Goal: Transaction & Acquisition: Book appointment/travel/reservation

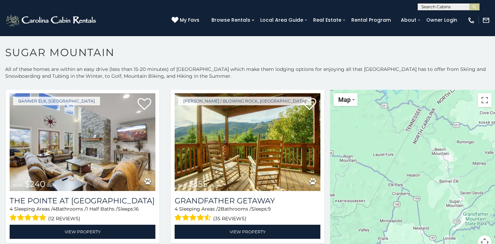
scroll to position [1643, 0]
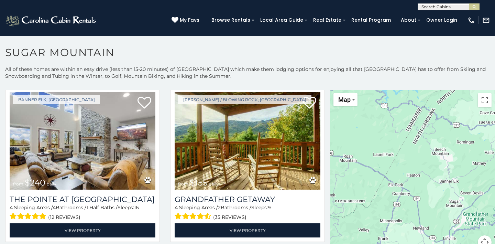
click at [166, 163] on div "Boone / Blowing Rock, NC from $155 daily Grandfather Getaway 4 Sleeping Areas /…" at bounding box center [247, 166] width 165 height 158
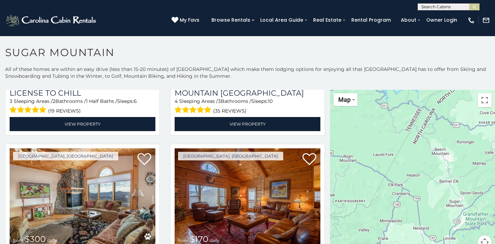
scroll to position [2121, 0]
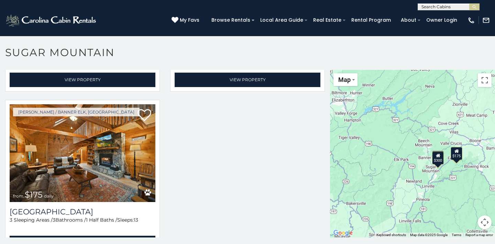
scroll to position [2611, 0]
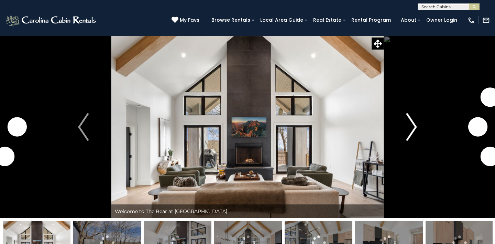
click at [412, 126] on img "Next" at bounding box center [411, 126] width 10 height 27
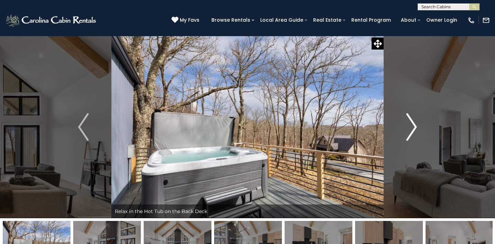
click at [412, 127] on img "Next" at bounding box center [411, 126] width 10 height 27
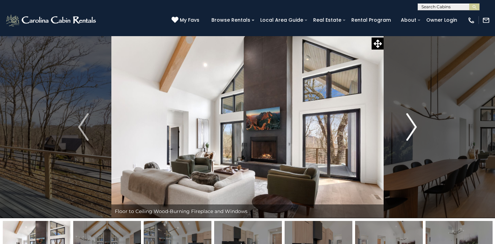
click at [412, 127] on img "Next" at bounding box center [411, 126] width 10 height 27
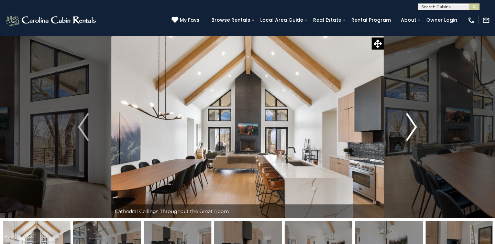
click at [412, 126] on img "Next" at bounding box center [411, 126] width 10 height 27
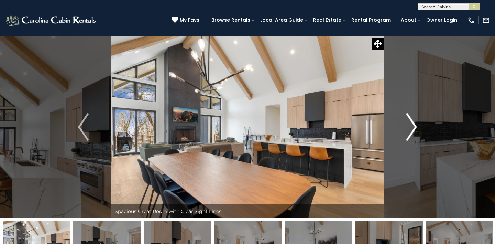
click at [412, 126] on img "Next" at bounding box center [411, 126] width 10 height 27
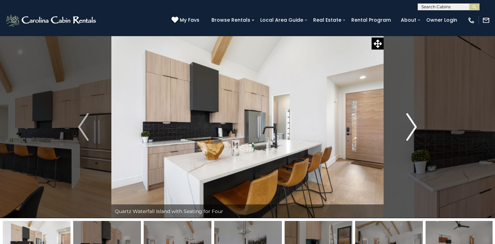
click at [412, 126] on img "Next" at bounding box center [411, 126] width 10 height 27
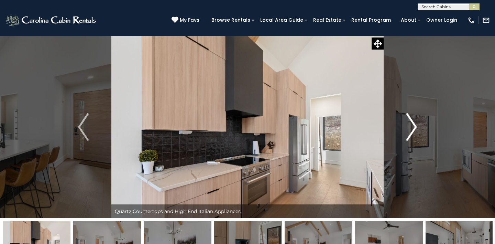
click at [412, 126] on img "Next" at bounding box center [411, 126] width 10 height 27
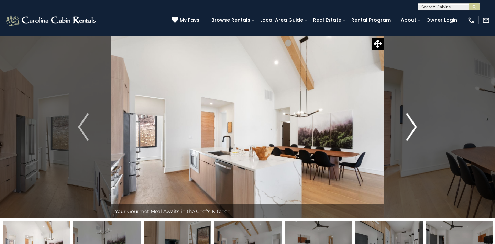
click at [412, 126] on img "Next" at bounding box center [411, 126] width 10 height 27
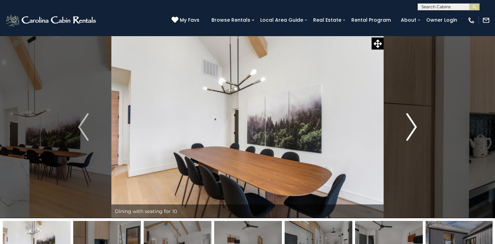
click at [412, 126] on img "Next" at bounding box center [411, 126] width 10 height 27
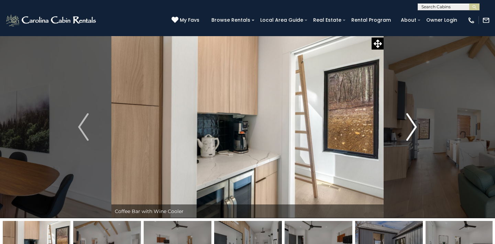
click at [412, 126] on img "Next" at bounding box center [411, 126] width 10 height 27
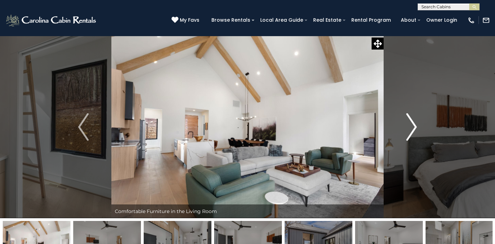
click at [412, 126] on img "Next" at bounding box center [411, 126] width 10 height 27
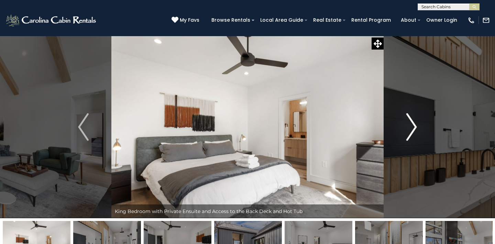
click at [412, 126] on img "Next" at bounding box center [411, 126] width 10 height 27
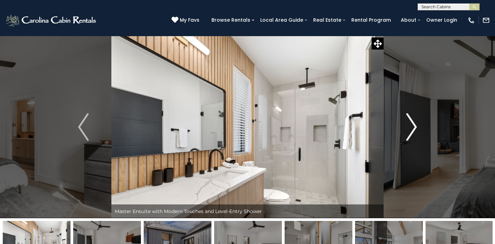
click at [412, 126] on img "Next" at bounding box center [411, 126] width 10 height 27
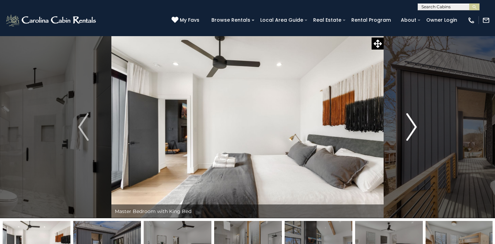
click at [412, 126] on img "Next" at bounding box center [411, 126] width 10 height 27
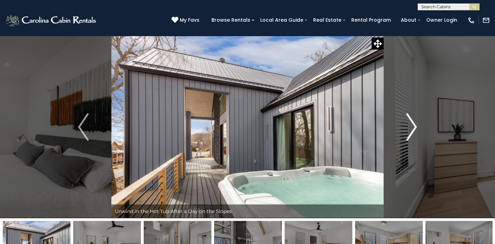
click at [412, 126] on img "Next" at bounding box center [411, 126] width 10 height 27
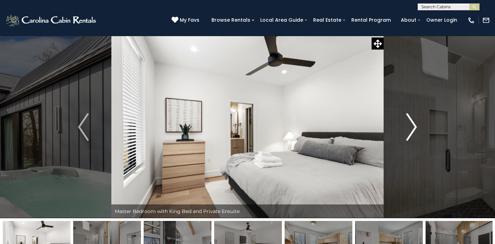
click at [412, 126] on img "Next" at bounding box center [411, 126] width 10 height 27
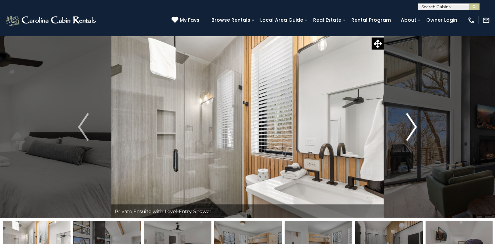
click at [412, 126] on img "Next" at bounding box center [411, 126] width 10 height 27
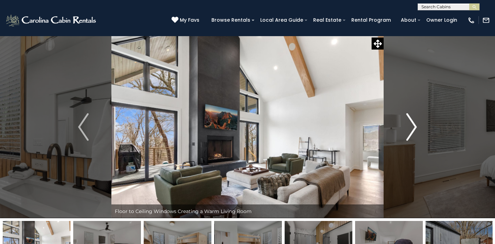
click at [412, 126] on img "Next" at bounding box center [411, 126] width 10 height 27
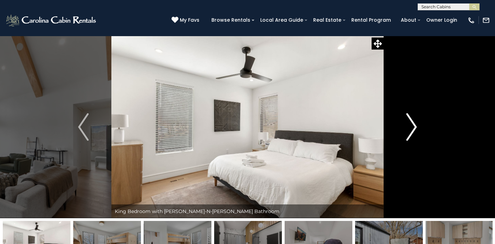
click at [412, 126] on img "Next" at bounding box center [411, 126] width 10 height 27
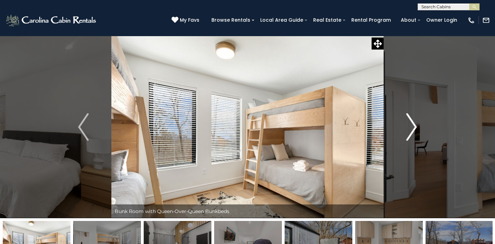
click at [412, 126] on img "Next" at bounding box center [411, 126] width 10 height 27
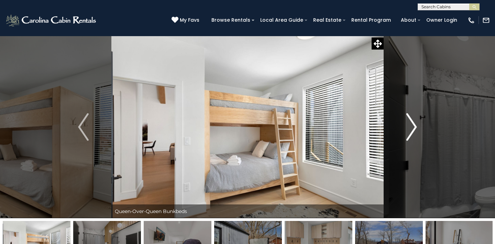
click at [412, 126] on img "Next" at bounding box center [411, 126] width 10 height 27
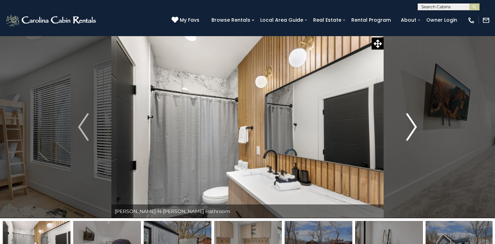
click at [412, 126] on img "Next" at bounding box center [411, 126] width 10 height 27
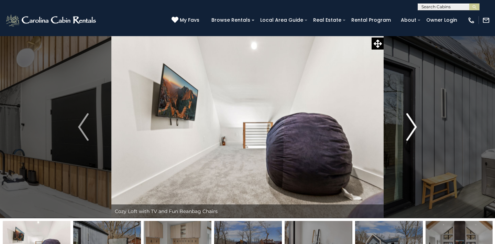
click at [412, 126] on img "Next" at bounding box center [411, 126] width 10 height 27
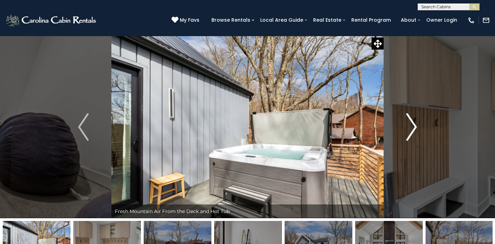
click at [412, 126] on img "Next" at bounding box center [411, 126] width 10 height 27
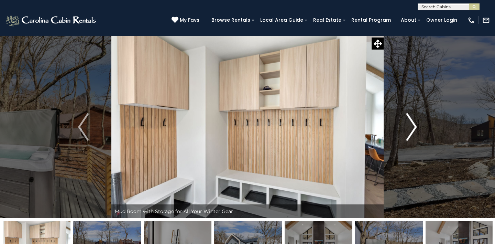
click at [412, 126] on img "Next" at bounding box center [411, 126] width 10 height 27
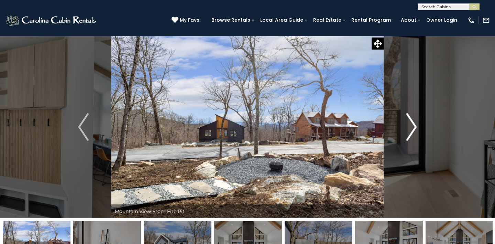
click at [412, 126] on img "Next" at bounding box center [411, 126] width 10 height 27
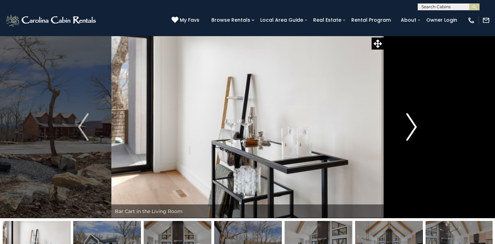
click at [412, 126] on img "Next" at bounding box center [411, 126] width 10 height 27
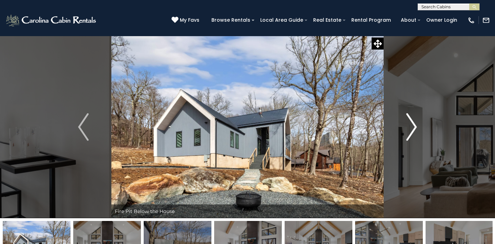
click at [412, 126] on img "Next" at bounding box center [411, 126] width 10 height 27
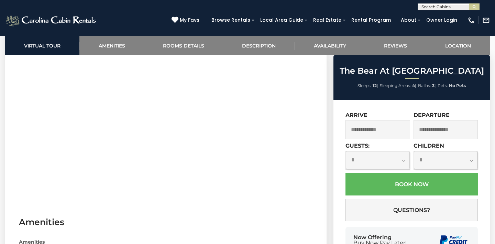
scroll to position [399, 0]
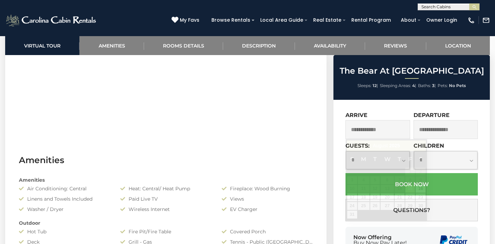
click at [379, 133] on input "text" at bounding box center [377, 129] width 65 height 19
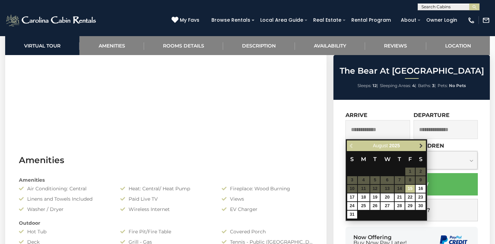
click at [421, 146] on span "Next" at bounding box center [420, 145] width 5 height 5
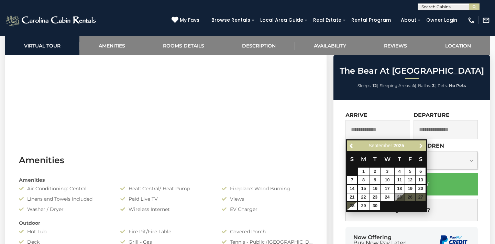
click at [421, 146] on span "Next" at bounding box center [420, 145] width 5 height 5
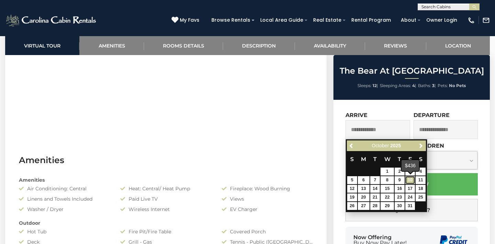
click at [408, 182] on link "10" at bounding box center [410, 180] width 10 height 8
type input "**********"
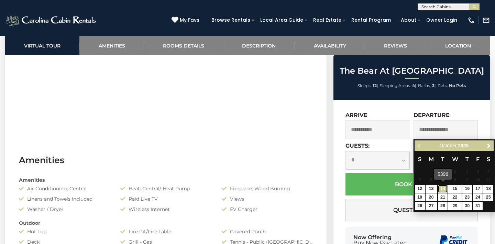
click at [443, 189] on link "14" at bounding box center [443, 188] width 10 height 8
type input "**********"
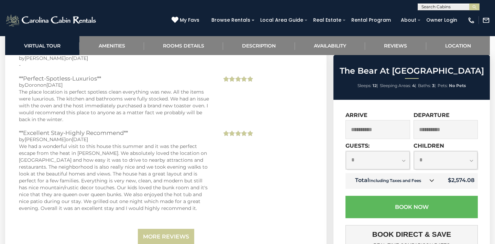
scroll to position [1779, 0]
click at [433, 178] on icon at bounding box center [431, 180] width 5 height 5
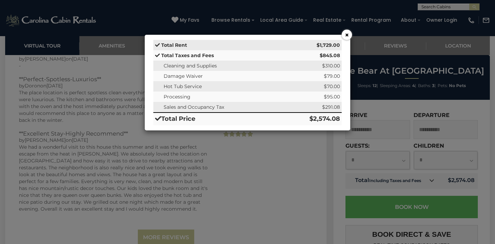
click at [346, 37] on button "×" at bounding box center [346, 35] width 10 height 10
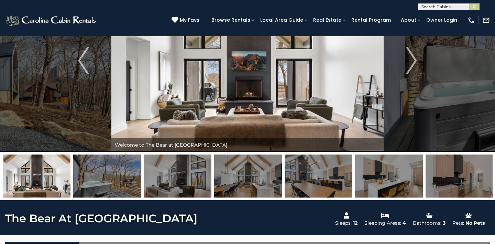
scroll to position [45, 0]
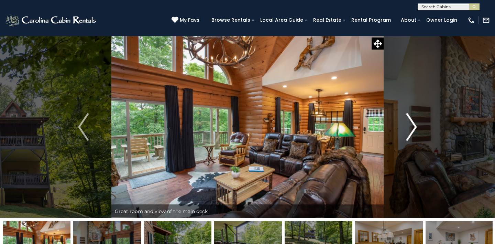
click at [409, 128] on img "Next" at bounding box center [411, 126] width 10 height 27
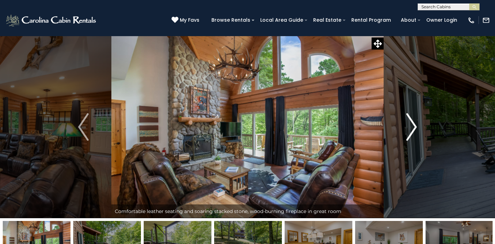
click at [409, 128] on img "Next" at bounding box center [411, 126] width 10 height 27
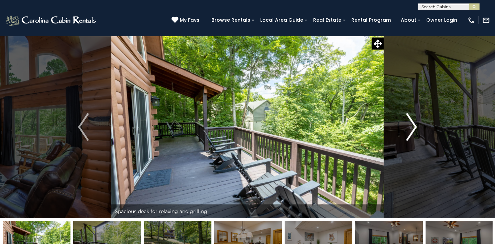
click at [409, 128] on img "Next" at bounding box center [411, 126] width 10 height 27
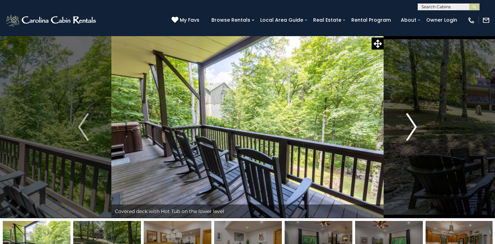
click at [409, 128] on img "Next" at bounding box center [411, 126] width 10 height 27
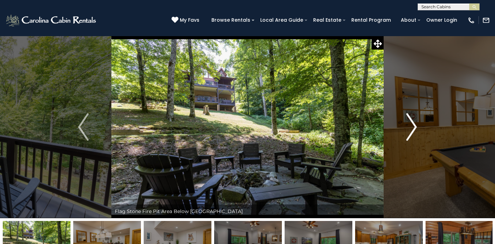
click at [409, 128] on img "Next" at bounding box center [411, 126] width 10 height 27
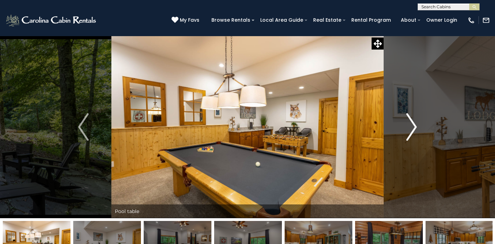
click at [409, 128] on img "Next" at bounding box center [411, 126] width 10 height 27
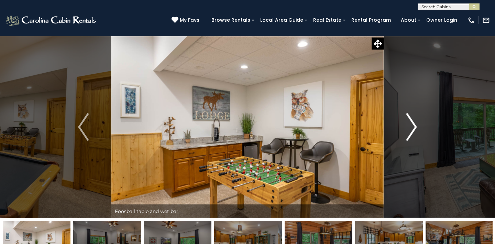
click at [406, 129] on img "Next" at bounding box center [411, 126] width 10 height 27
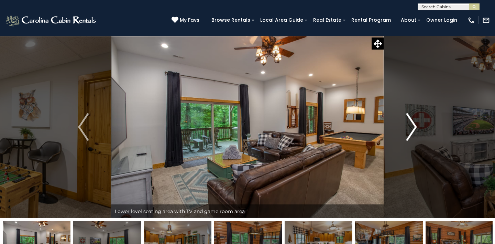
click at [406, 129] on img "Next" at bounding box center [411, 126] width 10 height 27
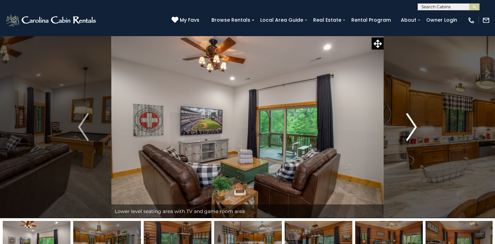
click at [406, 129] on img "Next" at bounding box center [411, 126] width 10 height 27
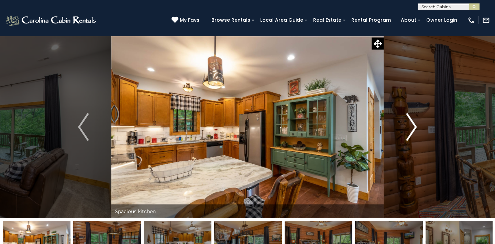
click at [406, 129] on img "Next" at bounding box center [411, 126] width 10 height 27
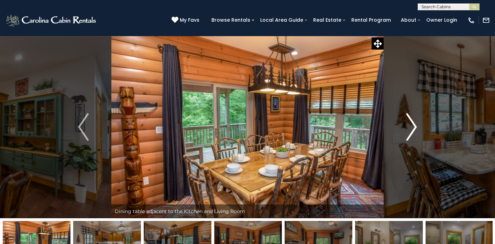
click at [406, 129] on img "Next" at bounding box center [411, 126] width 10 height 27
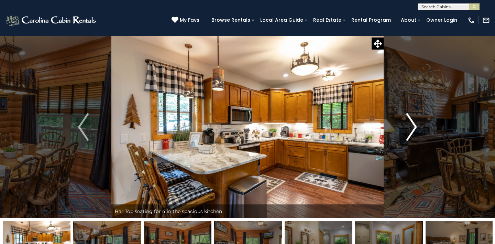
click at [406, 129] on img "Next" at bounding box center [411, 126] width 10 height 27
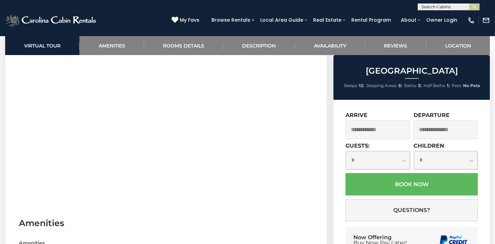
scroll to position [352, 0]
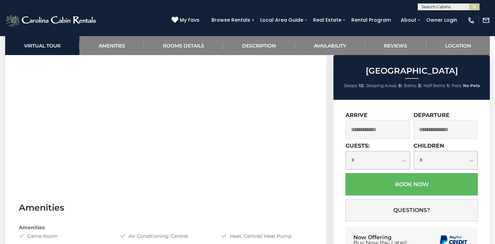
click at [392, 131] on input "text" at bounding box center [377, 129] width 65 height 19
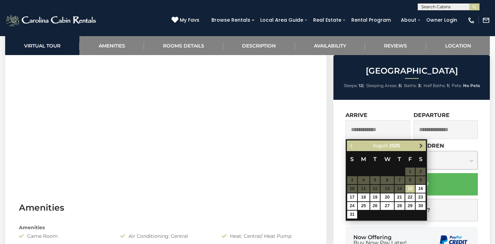
click at [419, 144] on span "Next" at bounding box center [420, 145] width 5 height 5
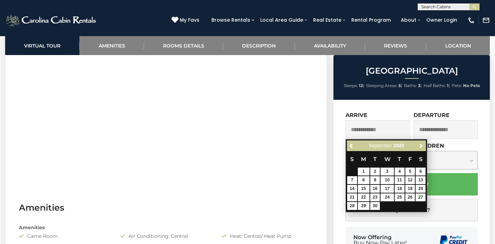
click at [419, 144] on span "Next" at bounding box center [420, 145] width 5 height 5
click at [410, 179] on link "10" at bounding box center [410, 180] width 10 height 8
type input "**********"
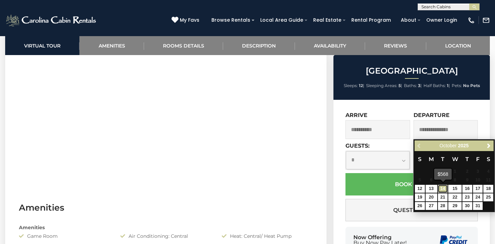
click at [441, 188] on link "14" at bounding box center [443, 188] width 10 height 8
type input "**********"
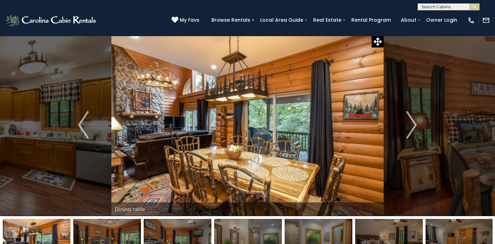
scroll to position [0, 0]
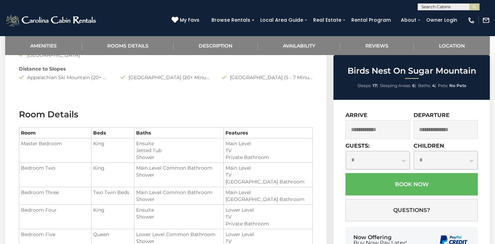
scroll to position [521, 0]
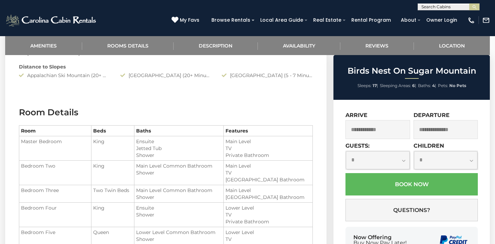
click at [402, 130] on input "text" at bounding box center [377, 129] width 65 height 19
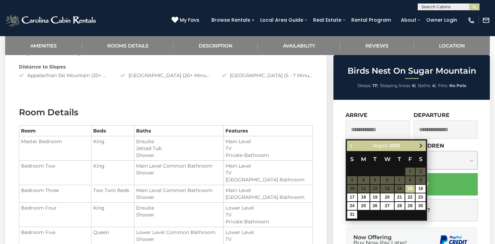
click at [421, 146] on span "Next" at bounding box center [420, 145] width 5 height 5
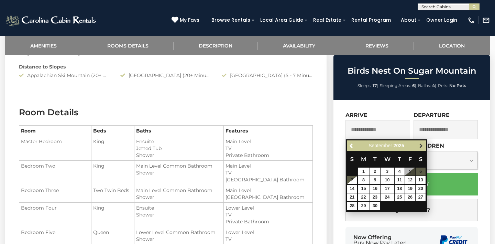
click at [421, 146] on span "Next" at bounding box center [420, 145] width 5 height 5
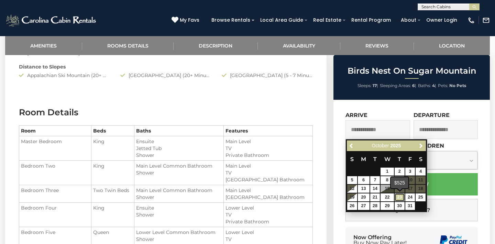
click at [400, 198] on link "23" at bounding box center [399, 197] width 10 height 8
type input "**********"
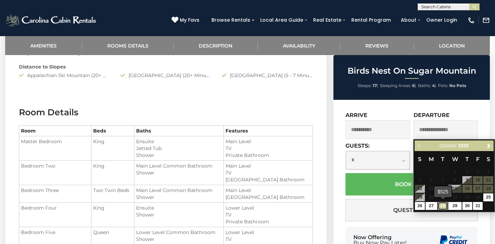
click at [444, 204] on link "28" at bounding box center [443, 206] width 10 height 8
type input "**********"
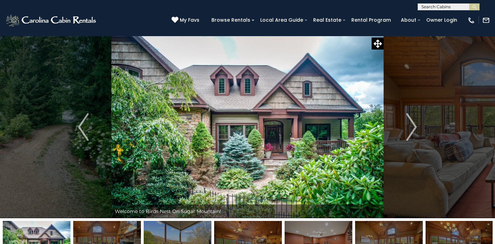
scroll to position [59, 0]
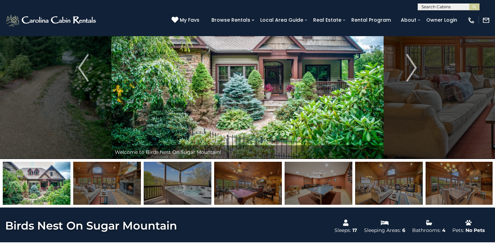
click at [320, 184] on img at bounding box center [318, 182] width 68 height 43
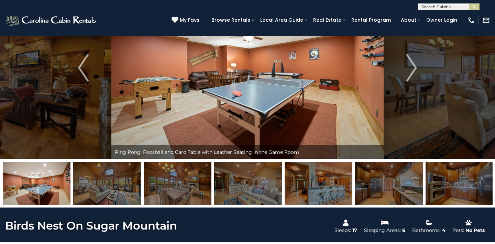
click at [320, 184] on img at bounding box center [318, 182] width 68 height 43
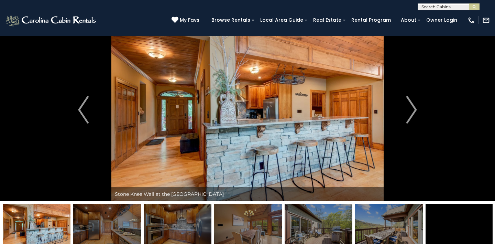
scroll to position [16, 0]
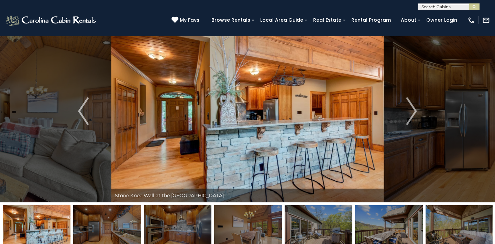
click at [325, 224] on img at bounding box center [318, 226] width 68 height 43
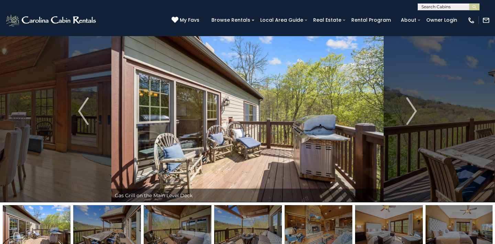
click at [325, 224] on img at bounding box center [318, 226] width 68 height 43
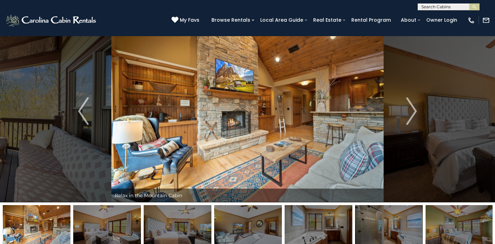
click at [325, 224] on img at bounding box center [318, 226] width 68 height 43
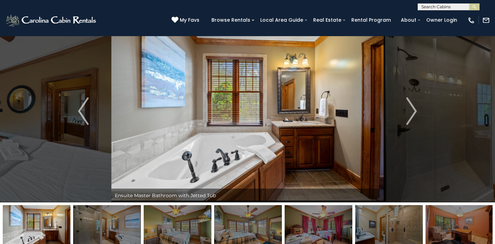
click at [325, 224] on img at bounding box center [318, 226] width 68 height 43
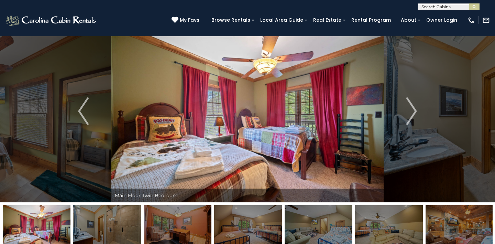
click at [324, 224] on img at bounding box center [318, 226] width 68 height 43
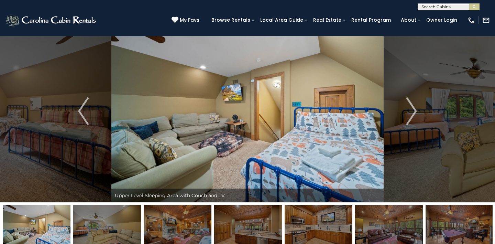
click at [324, 224] on img at bounding box center [318, 226] width 68 height 43
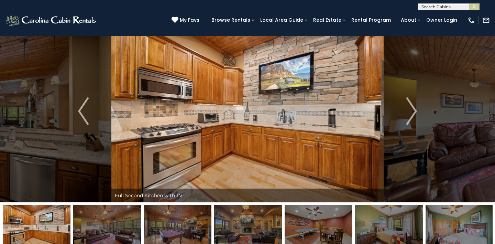
click at [324, 224] on img at bounding box center [318, 226] width 68 height 43
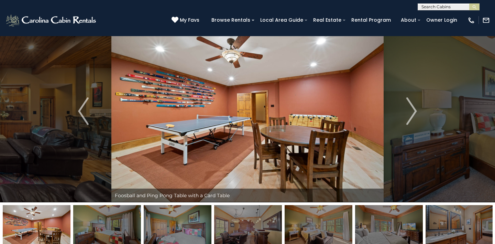
click at [324, 224] on img at bounding box center [318, 226] width 68 height 43
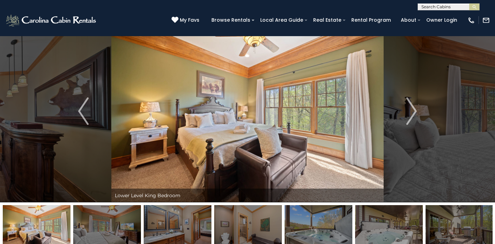
click at [260, 232] on img at bounding box center [248, 226] width 68 height 43
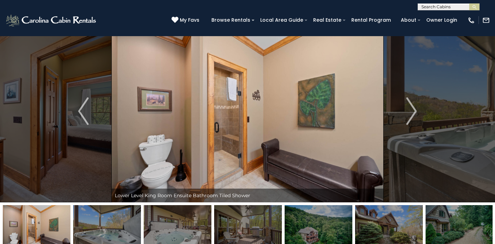
click at [308, 225] on img at bounding box center [318, 226] width 68 height 43
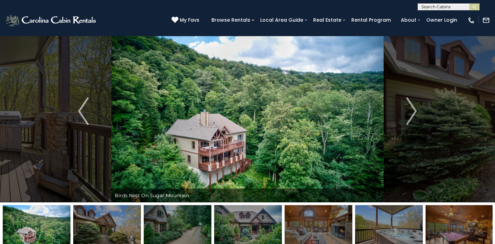
click at [182, 226] on img at bounding box center [178, 226] width 68 height 43
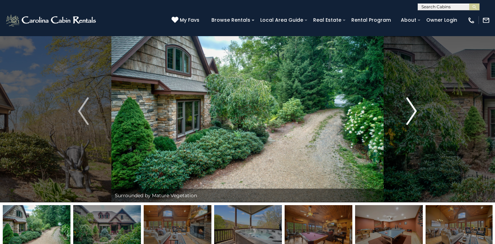
click at [409, 115] on img "Next" at bounding box center [411, 110] width 10 height 27
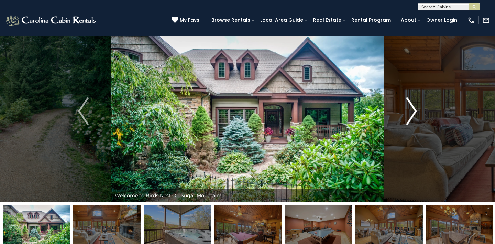
click at [409, 115] on img "Next" at bounding box center [411, 110] width 10 height 27
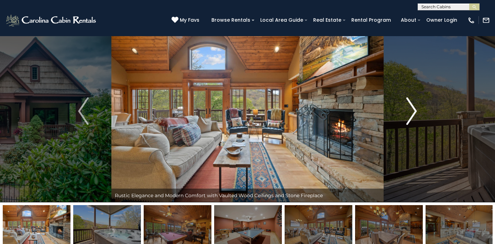
click at [409, 115] on img "Next" at bounding box center [411, 110] width 10 height 27
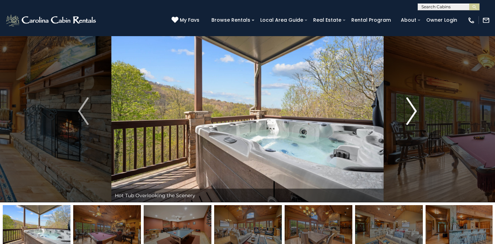
click at [409, 115] on img "Next" at bounding box center [411, 110] width 10 height 27
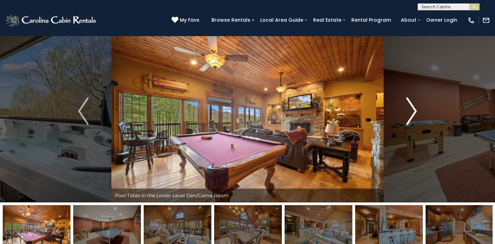
click at [413, 116] on img "Next" at bounding box center [411, 110] width 10 height 27
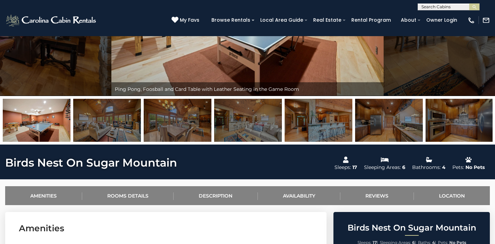
scroll to position [0, 0]
